Goal: Information Seeking & Learning: Compare options

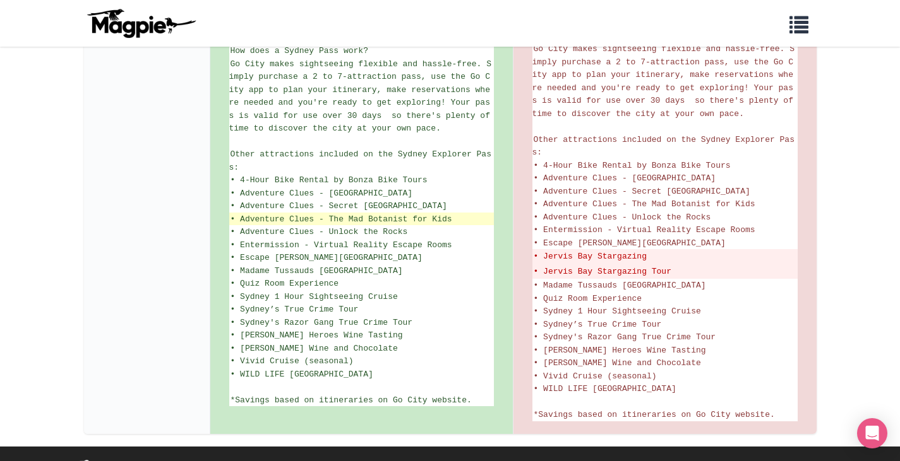
scroll to position [739, 0]
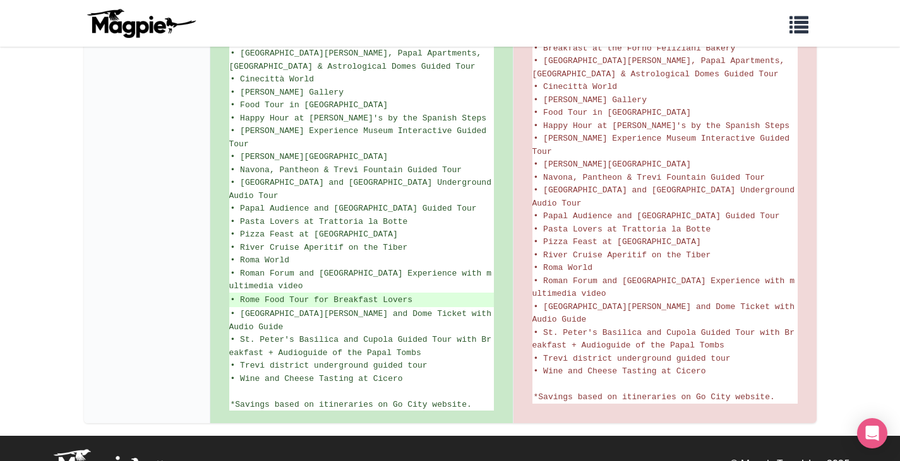
scroll to position [931, 0]
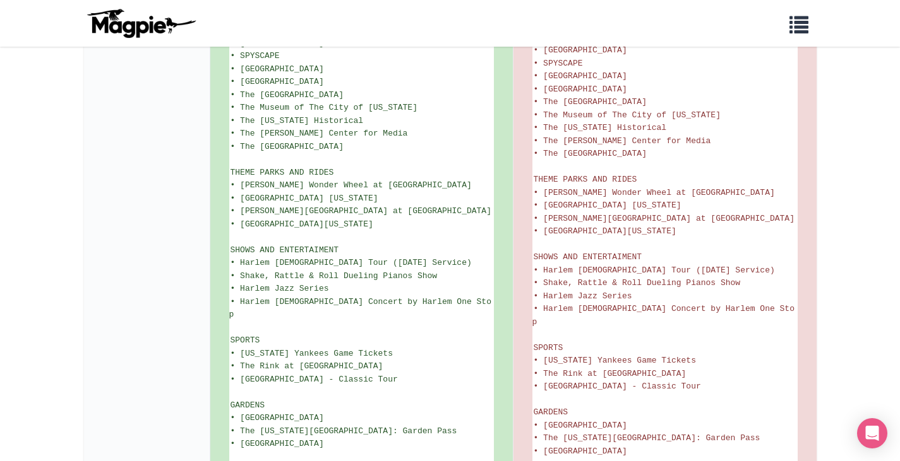
scroll to position [2111, 0]
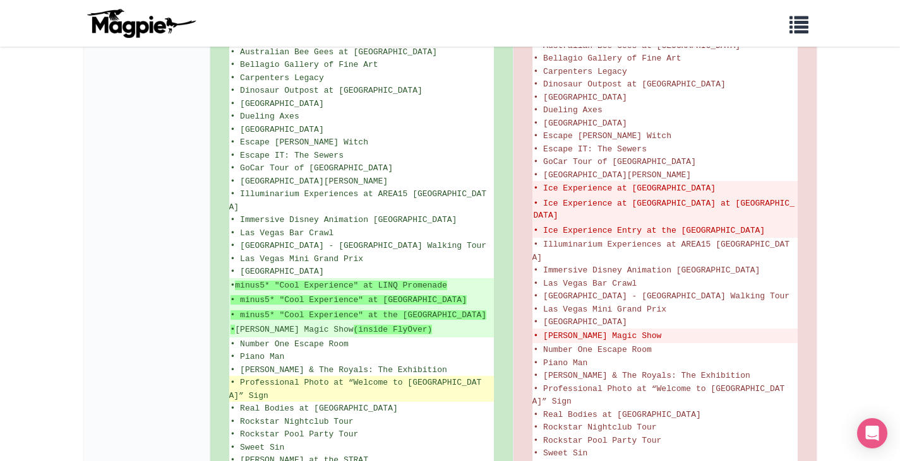
scroll to position [924, 0]
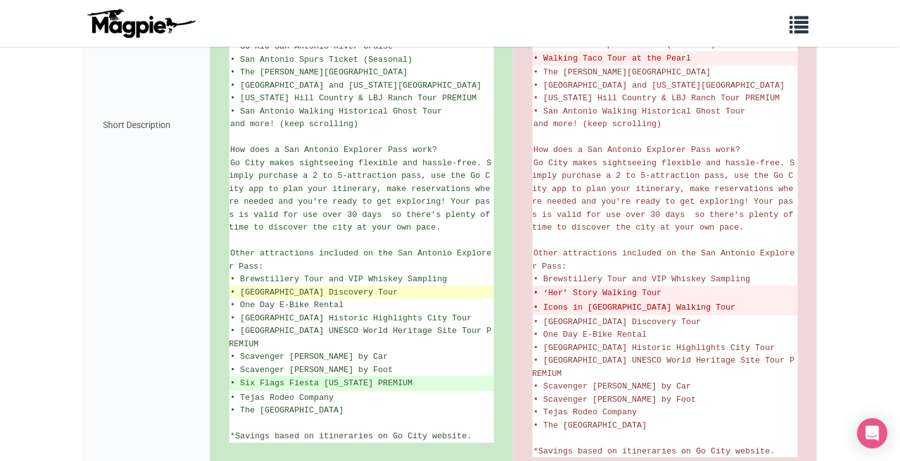
scroll to position [612, 0]
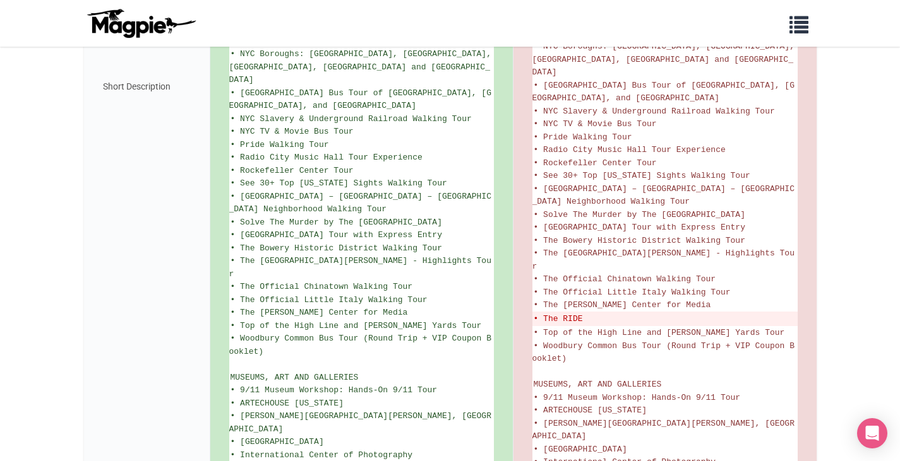
scroll to position [1476, 0]
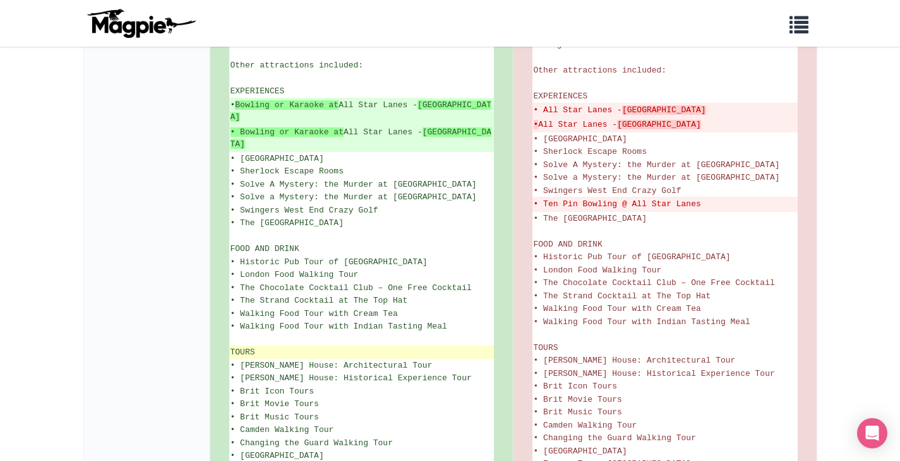
scroll to position [679, 0]
